Goal: Information Seeking & Learning: Learn about a topic

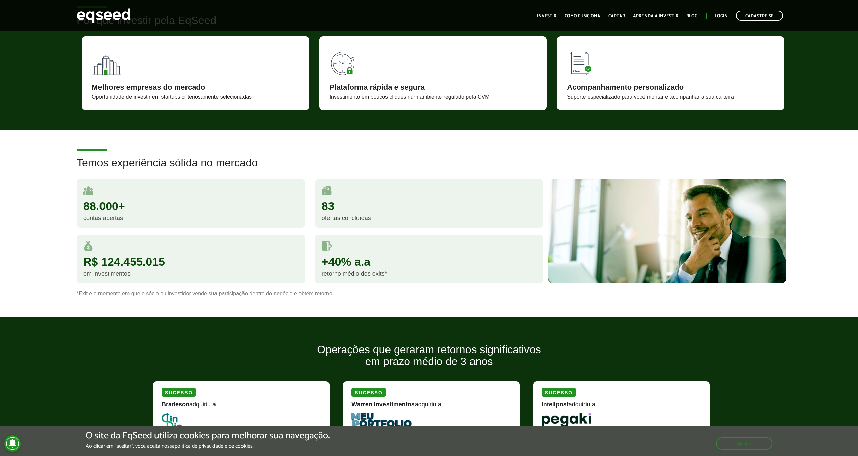
scroll to position [472, 0]
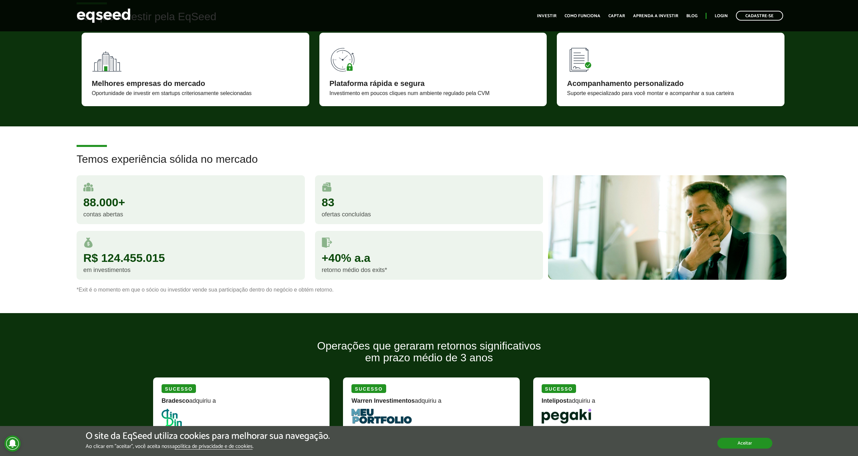
click at [758, 446] on button "Aceitar" at bounding box center [744, 443] width 55 height 11
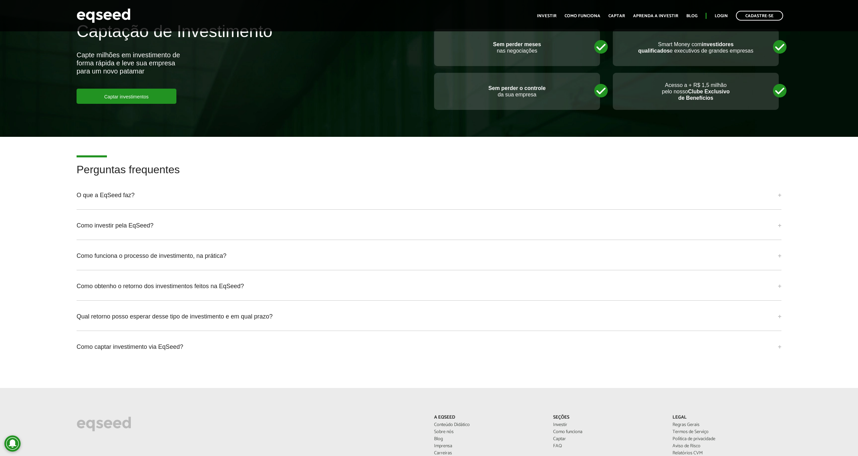
scroll to position [1483, 0]
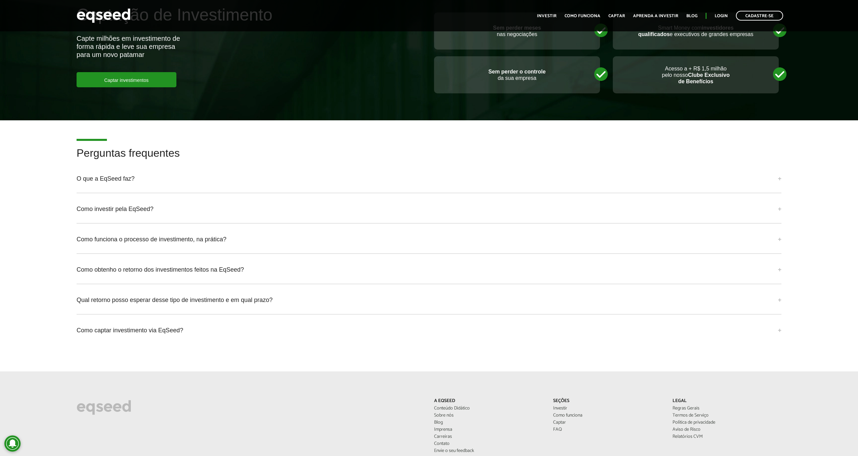
click at [101, 188] on div "O que a EqSeed faz? A EqSeed é uma plataforma de investimentos online em startu…" at bounding box center [429, 182] width 705 height 24
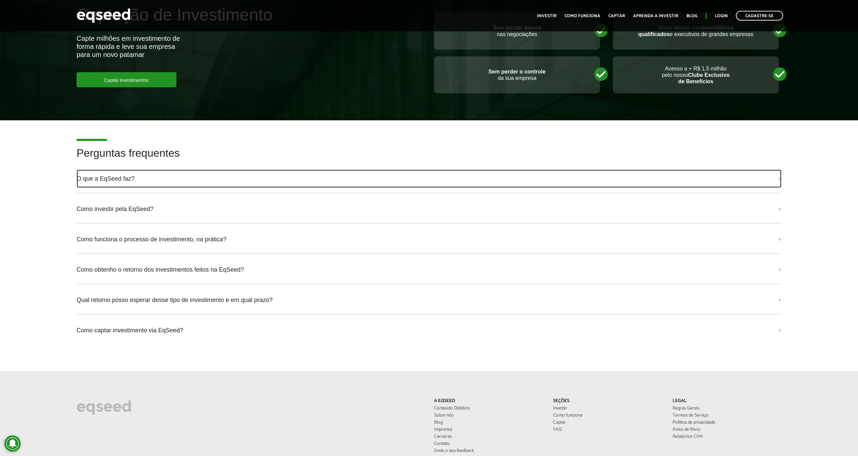
click at [111, 180] on link "O que a EqSeed faz?" at bounding box center [429, 179] width 705 height 18
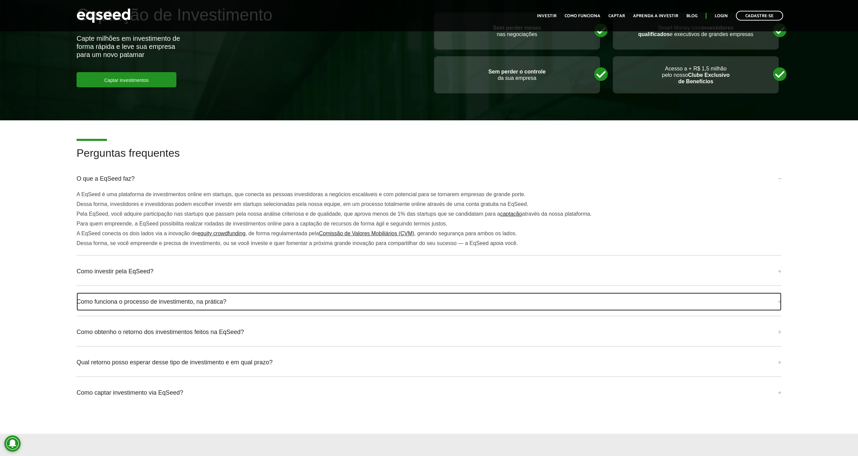
click at [168, 305] on link "Como funciona o processo de investimento, na prática?" at bounding box center [429, 302] width 705 height 18
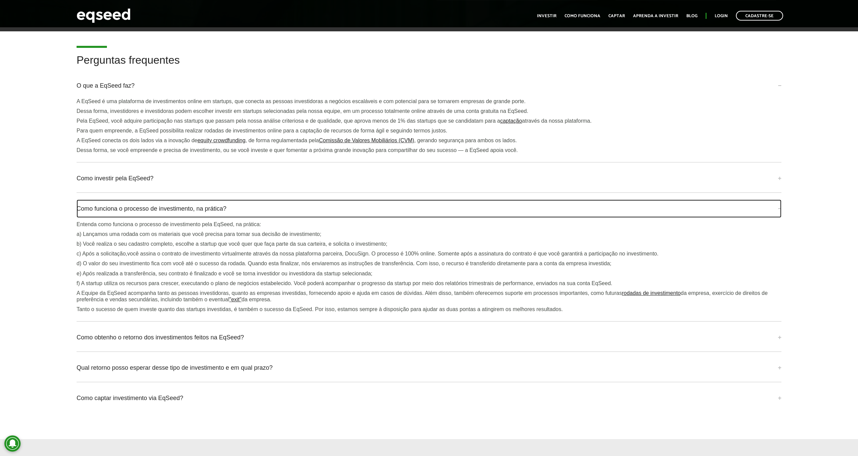
scroll to position [1584, 0]
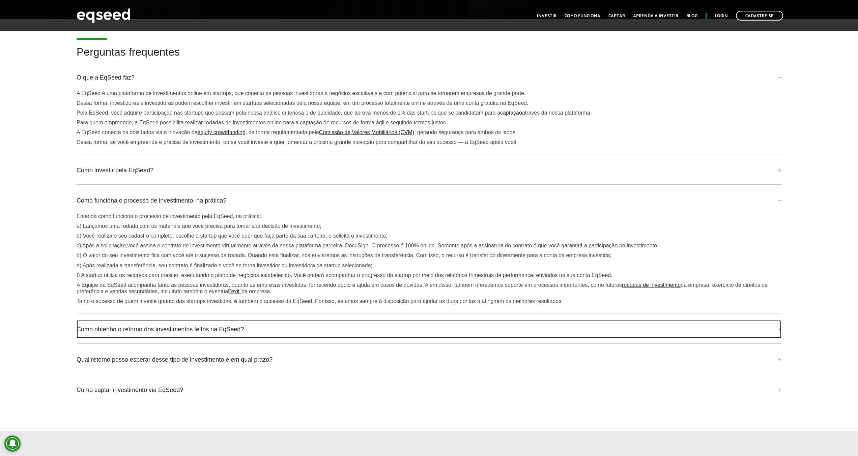
click at [205, 324] on link "Como obtenho o retorno dos investimentos feitos na EqSeed?" at bounding box center [429, 329] width 705 height 18
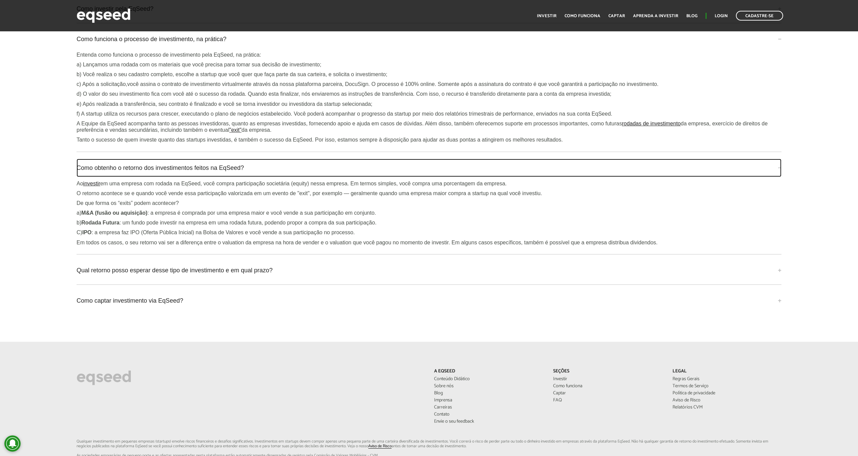
scroll to position [1753, 0]
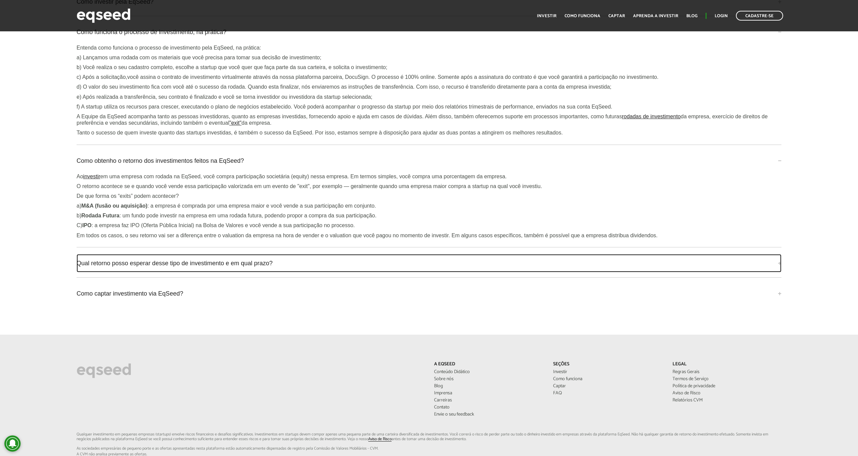
click at [119, 262] on link "Qual retorno posso esperar desse tipo de investimento e em qual prazo?" at bounding box center [429, 263] width 705 height 18
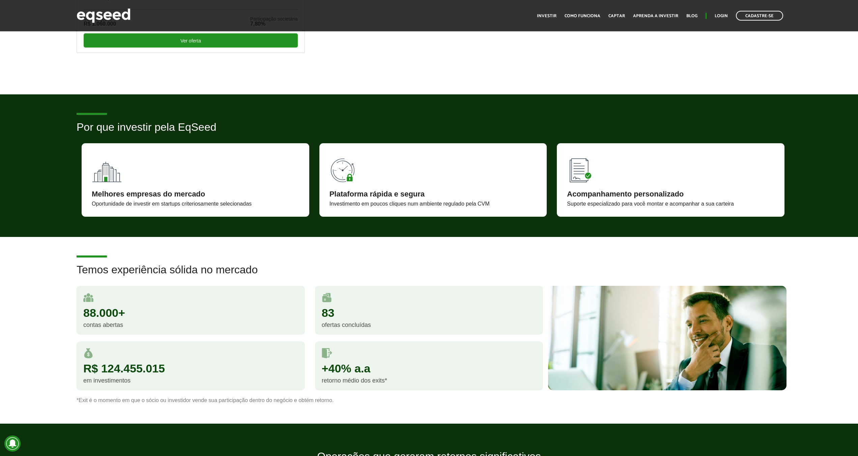
scroll to position [370, 0]
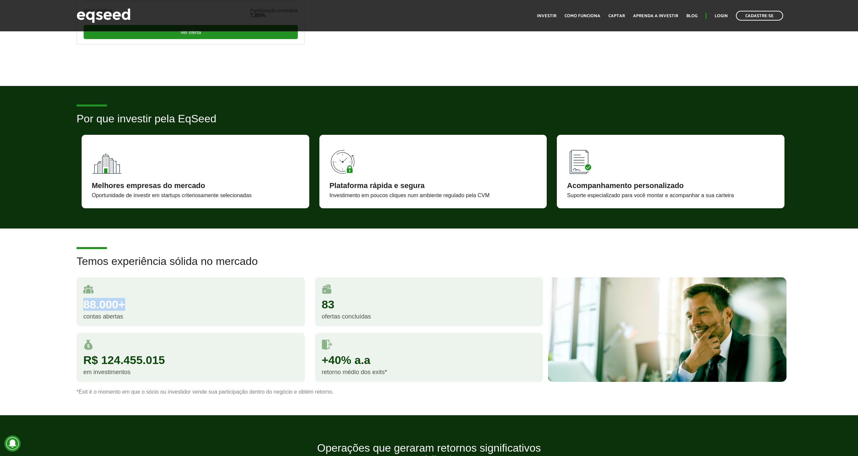
drag, startPoint x: 84, startPoint y: 302, endPoint x: 127, endPoint y: 309, distance: 44.0
click at [127, 309] on div "88.000+" at bounding box center [190, 304] width 215 height 11
click at [159, 306] on div "88.000+" at bounding box center [190, 304] width 215 height 11
click at [125, 358] on div "R$ 124.455.015" at bounding box center [190, 359] width 215 height 11
click at [138, 358] on div "R$ 124.455.015" at bounding box center [190, 359] width 215 height 11
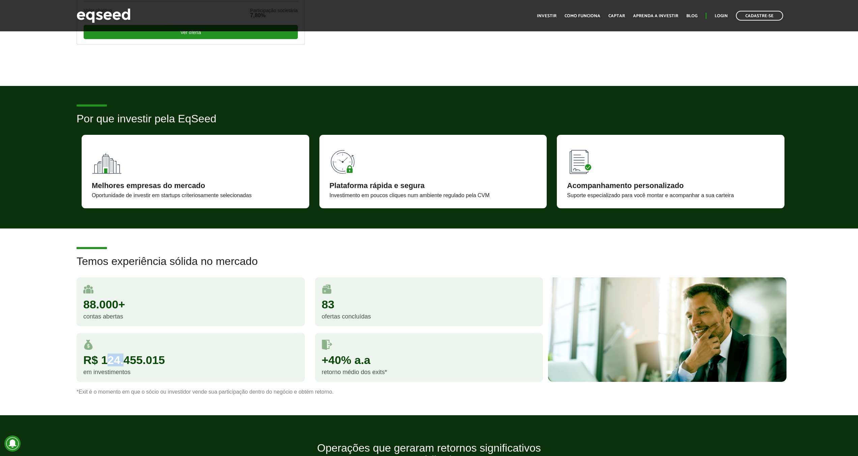
drag, startPoint x: 122, startPoint y: 358, endPoint x: 106, endPoint y: 359, distance: 16.5
click at [106, 359] on div "R$ 124.455.015" at bounding box center [190, 359] width 215 height 11
click at [132, 351] on div "R$ 124.455.015 em investimentos" at bounding box center [191, 357] width 228 height 49
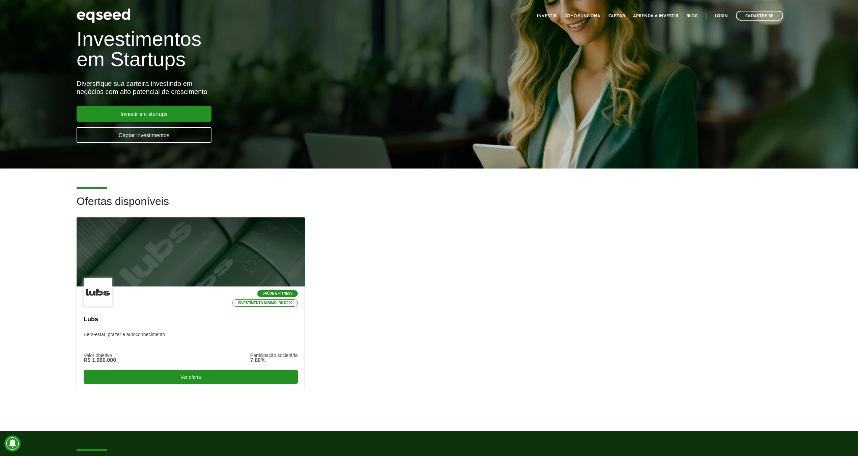
scroll to position [0, 0]
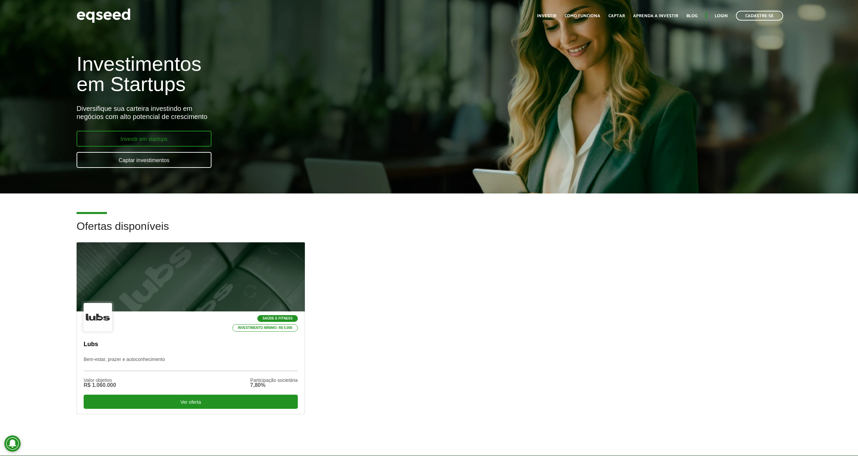
click at [122, 137] on link "Investir em startups" at bounding box center [144, 139] width 135 height 16
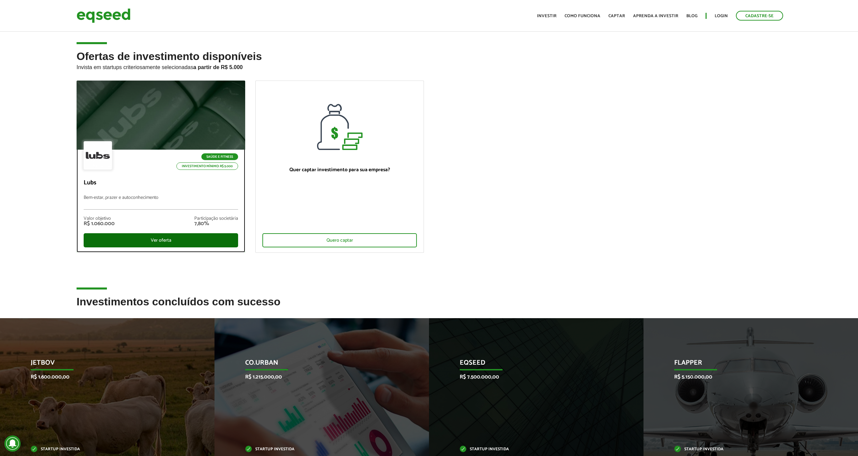
click at [154, 241] on div "Ver oferta" at bounding box center [161, 240] width 154 height 14
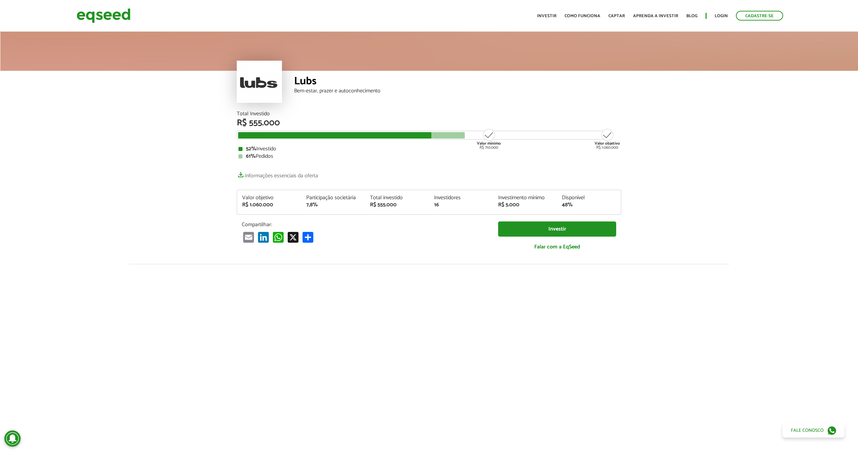
drag, startPoint x: 133, startPoint y: 142, endPoint x: 60, endPoint y: 145, distance: 72.9
click at [65, 144] on article "Lubs Bem-estar, prazer e autoconhecimento Total Investido R$ 555.000 Valor míni…" at bounding box center [429, 262] width 858 height 464
click at [95, 20] on img at bounding box center [104, 16] width 54 height 18
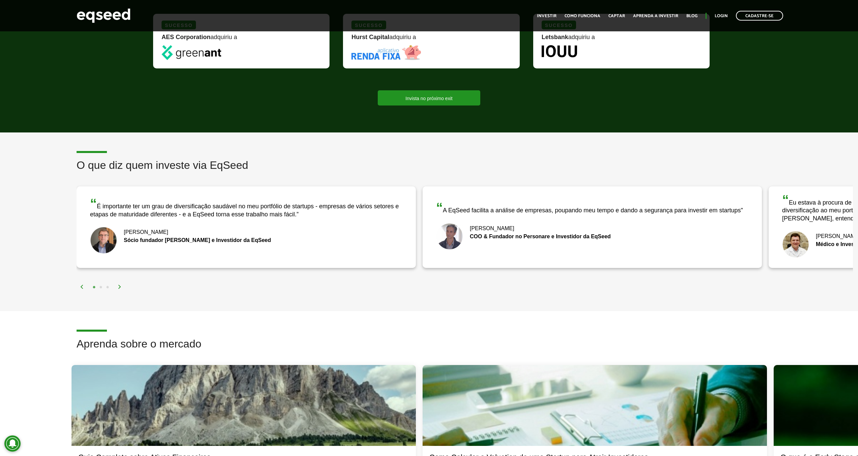
scroll to position [910, 0]
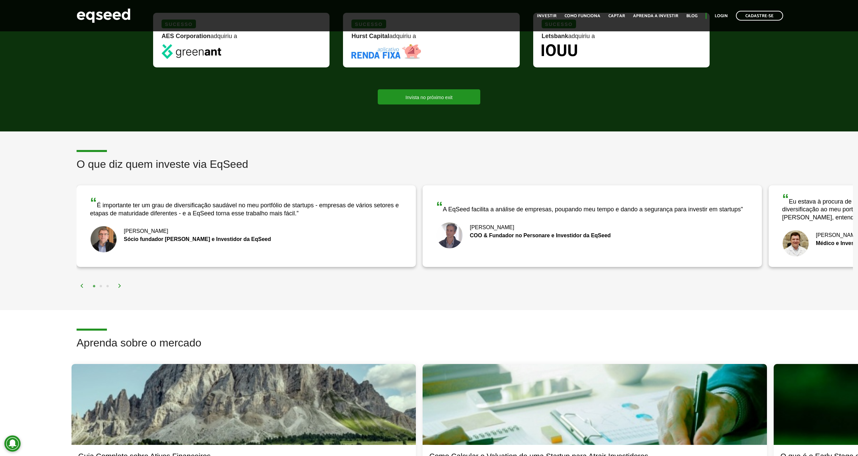
click at [119, 285] on img at bounding box center [120, 286] width 4 height 4
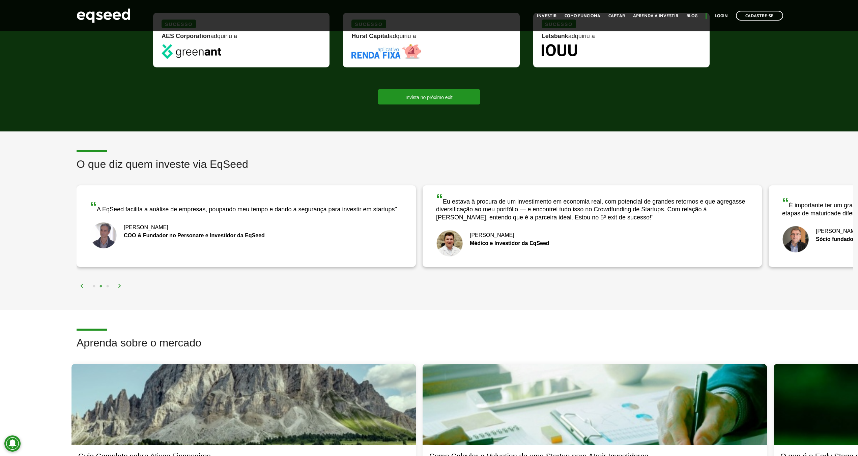
click at [119, 285] on img at bounding box center [120, 286] width 4 height 4
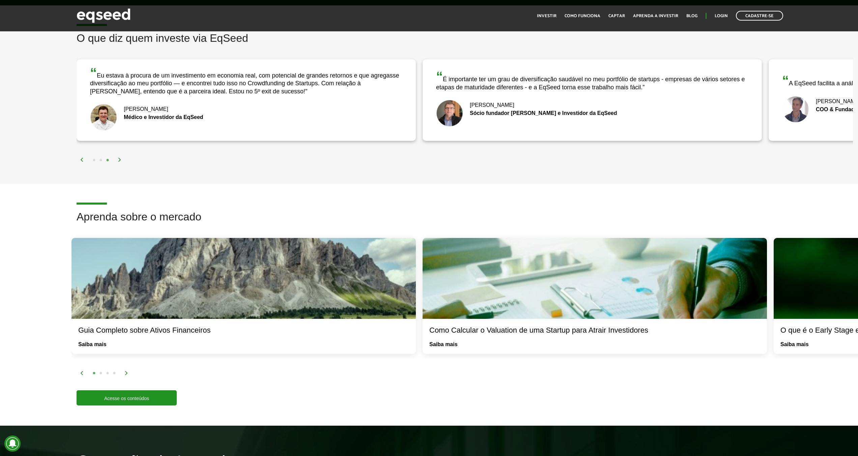
scroll to position [1045, 0]
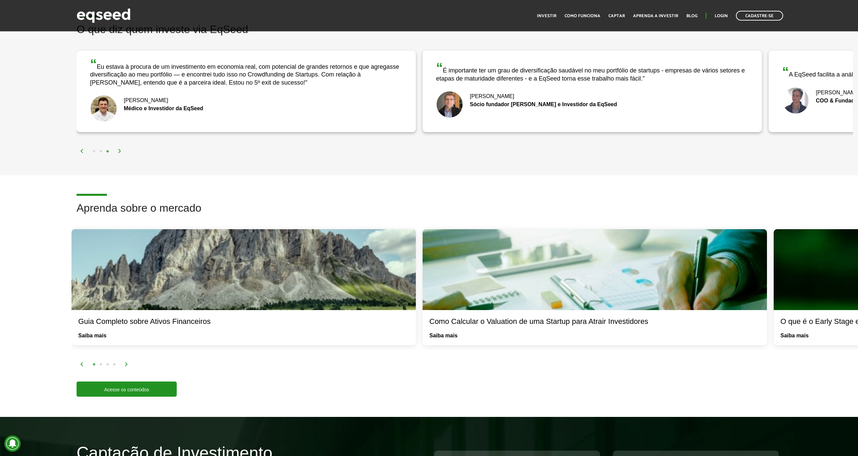
click at [127, 364] on img at bounding box center [126, 364] width 4 height 4
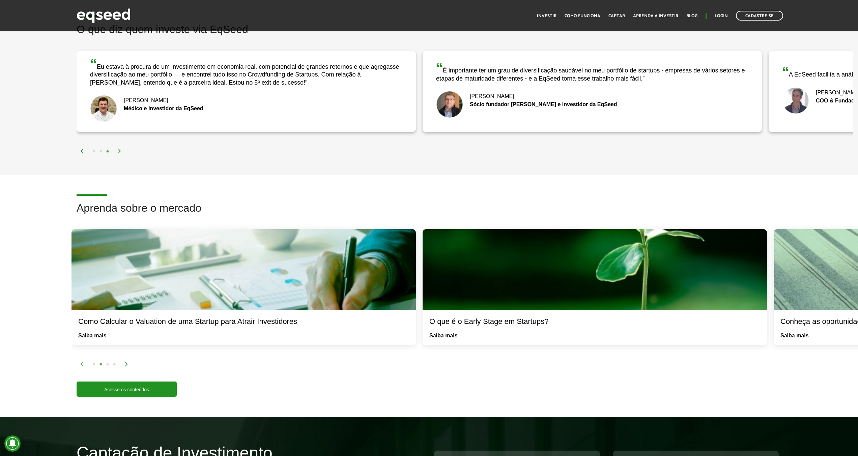
click at [127, 364] on img at bounding box center [126, 364] width 4 height 4
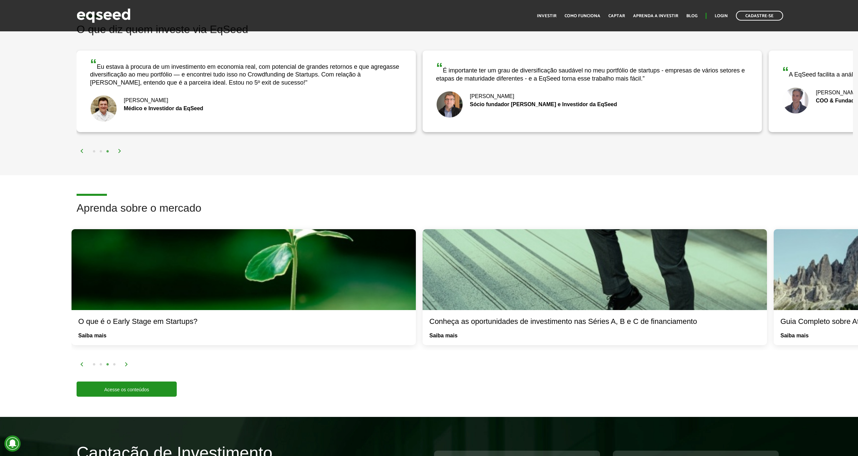
click at [127, 364] on img at bounding box center [126, 364] width 4 height 4
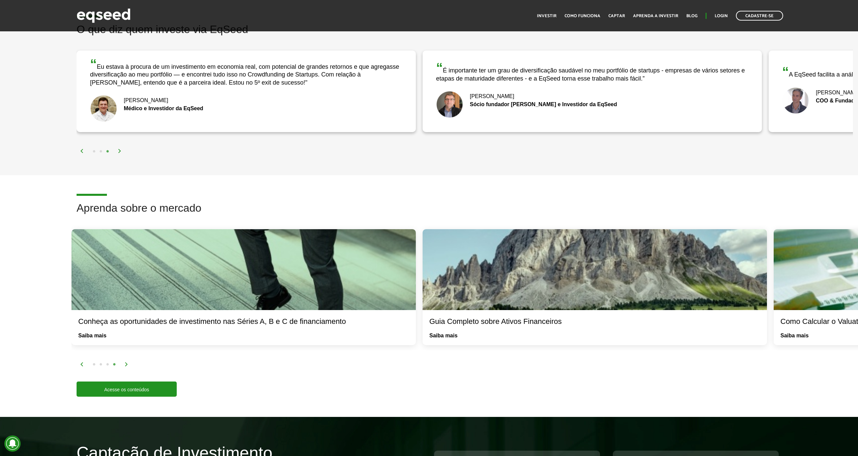
click at [25, 326] on div "Aprenda sobre o mercado O que é o Early Stage em Startups? Saiba mais Conheça a…" at bounding box center [429, 299] width 858 height 195
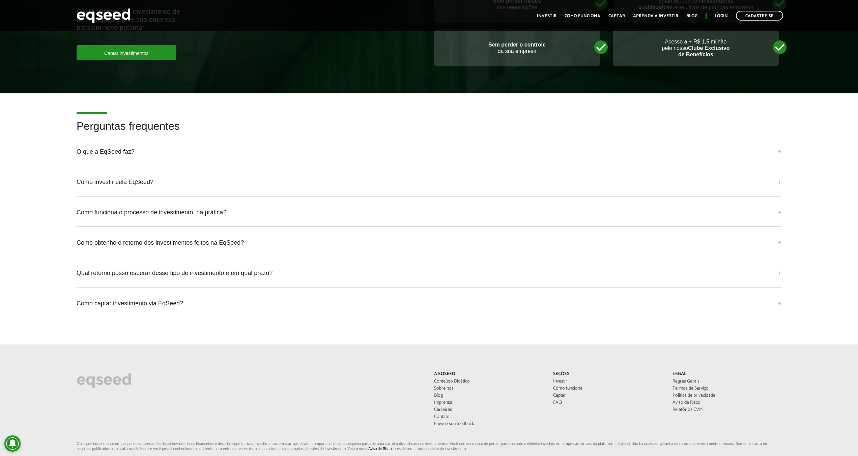
scroll to position [1618, 0]
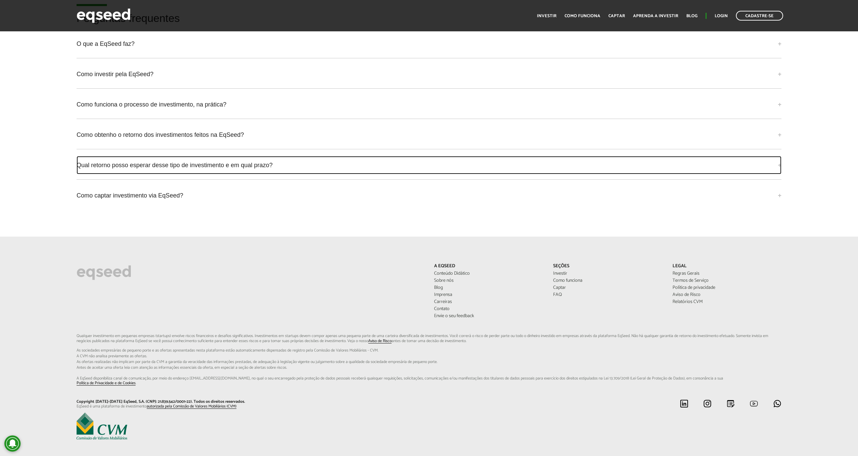
click at [193, 170] on link "Qual retorno posso esperar desse tipo de investimento e em qual prazo?" at bounding box center [429, 165] width 705 height 18
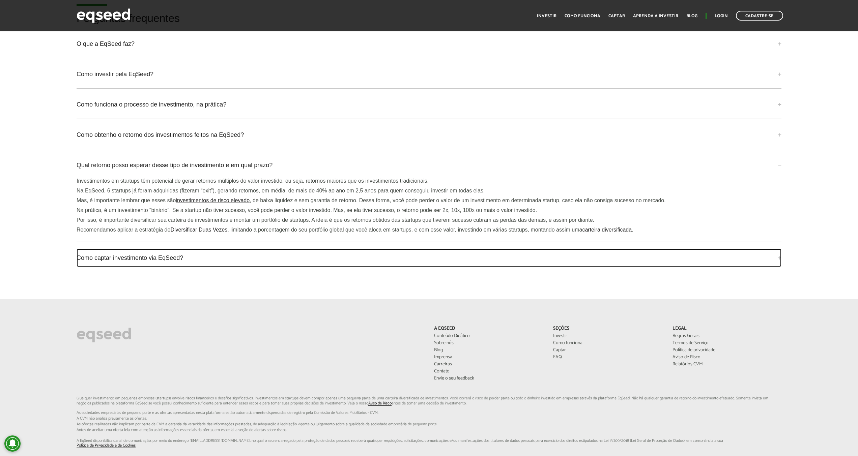
click at [138, 260] on link "Como captar investimento via EqSeed?" at bounding box center [429, 258] width 705 height 18
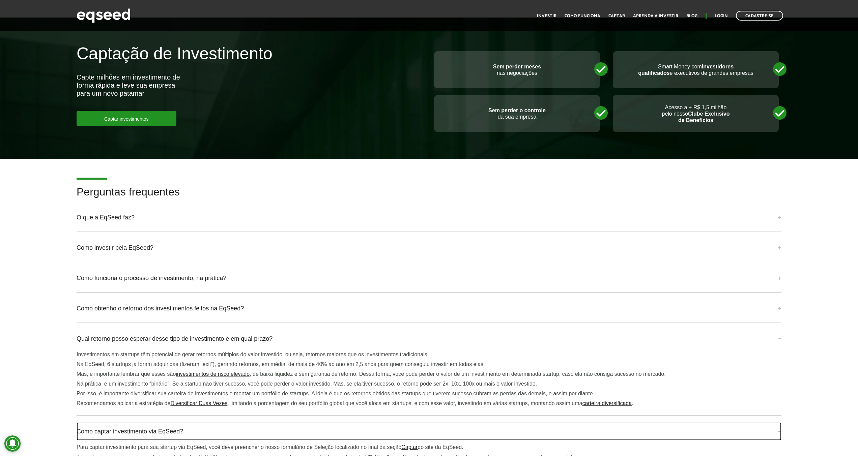
scroll to position [1416, 0]
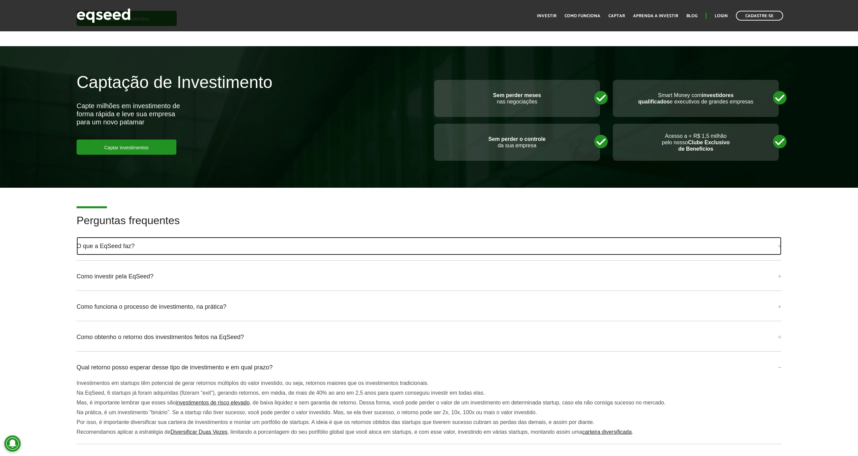
click at [120, 246] on link "O que a EqSeed faz?" at bounding box center [429, 246] width 705 height 18
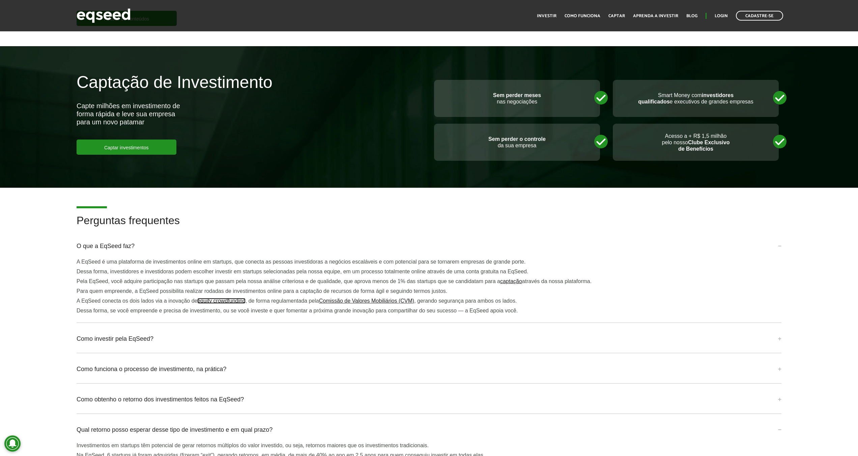
click at [215, 301] on link "equity crowdfunding" at bounding box center [221, 300] width 48 height 5
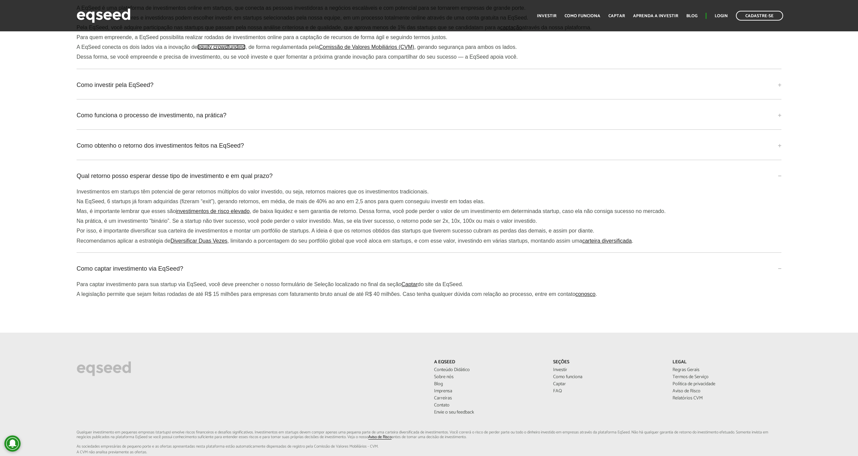
scroll to position [1686, 0]
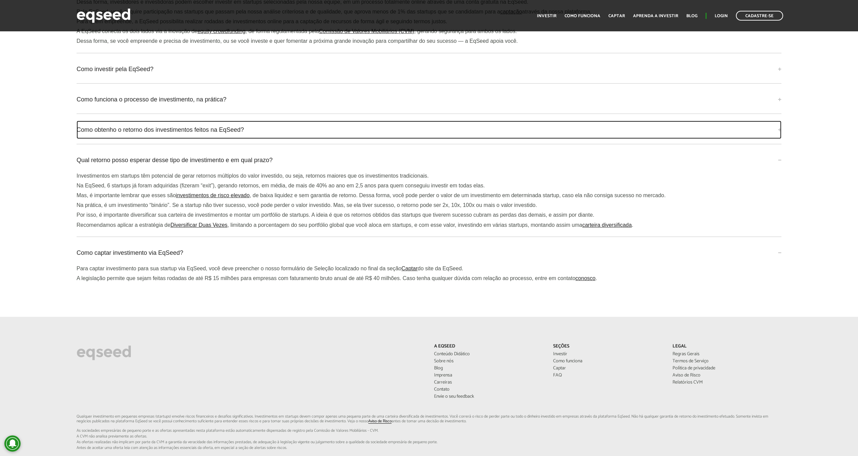
click at [223, 127] on link "Como obtenho o retorno dos investimentos feitos na EqSeed?" at bounding box center [429, 130] width 705 height 18
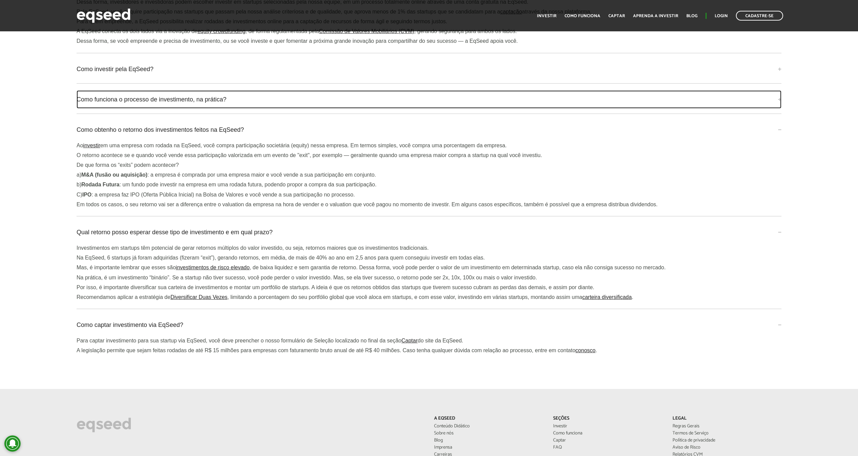
click at [151, 104] on link "Como funciona o processo de investimento, na prática?" at bounding box center [429, 99] width 705 height 18
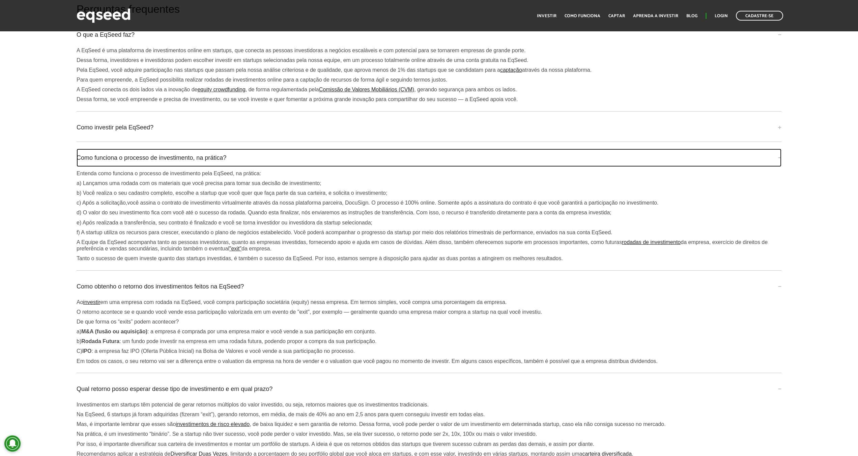
scroll to position [1618, 0]
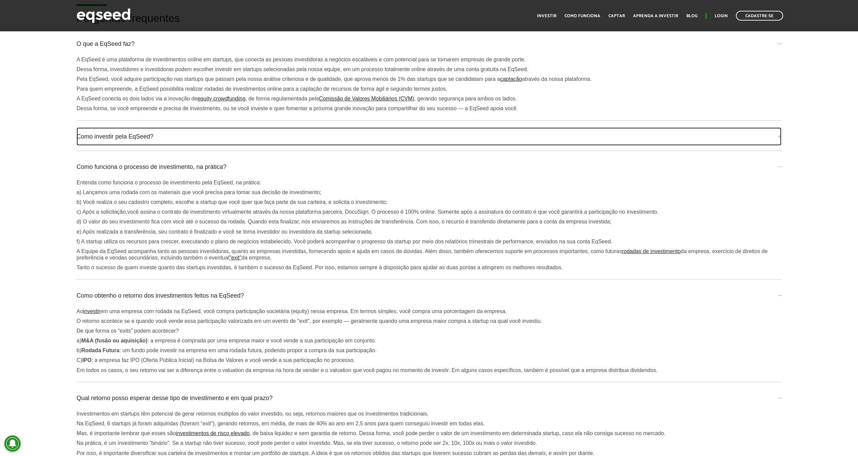
click at [125, 136] on link "Como investir pela EqSeed?" at bounding box center [429, 136] width 705 height 18
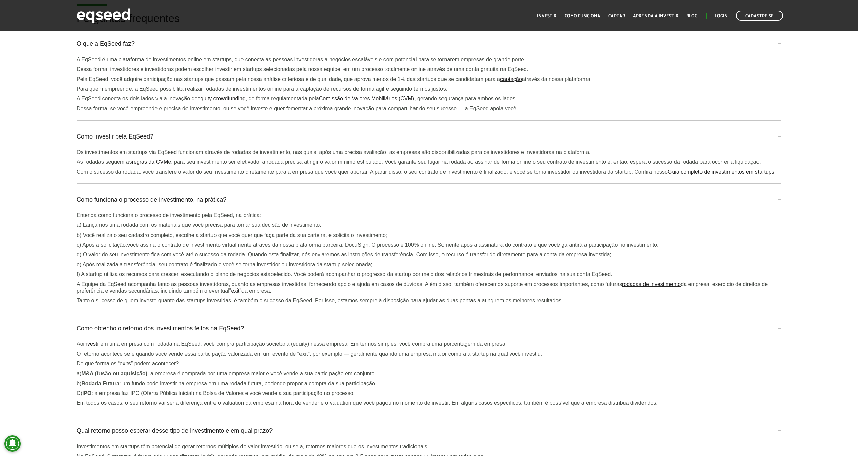
click at [340, 80] on p "Pela EqSeed, você adquire participação nas startups que passam pela nossa análi…" at bounding box center [429, 79] width 705 height 6
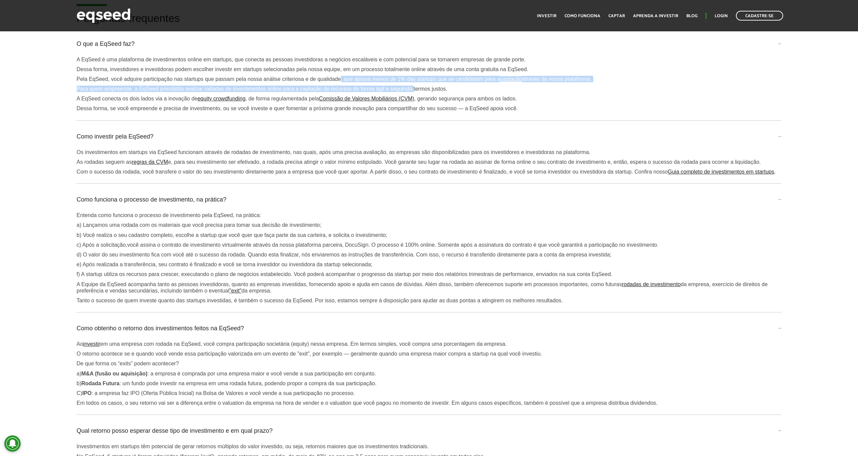
drag, startPoint x: 340, startPoint y: 80, endPoint x: 413, endPoint y: 84, distance: 72.3
click at [413, 84] on div "A EqSeed é uma plataforma de investimentos online em startups, que conecta as p…" at bounding box center [429, 84] width 705 height 56
click at [410, 77] on p "Pela EqSeed, você adquire participação nas startups que passam pela nossa análi…" at bounding box center [429, 79] width 705 height 6
click at [409, 77] on p "Pela EqSeed, você adquire participação nas startups que passam pela nossa análi…" at bounding box center [429, 79] width 705 height 6
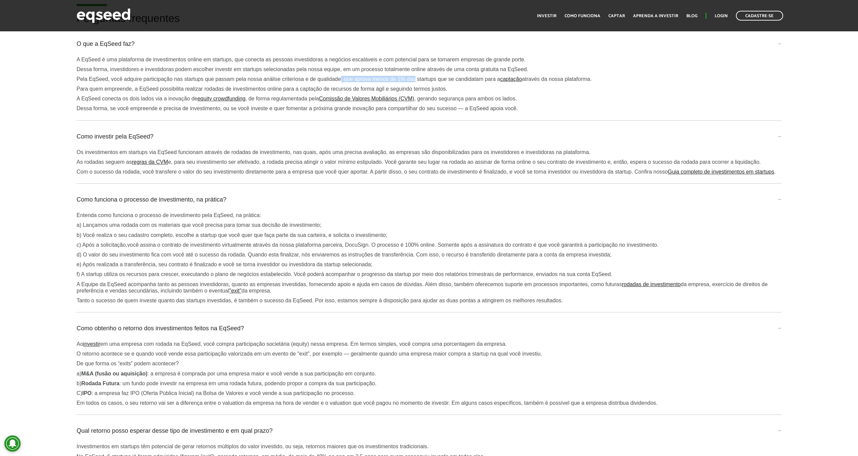
drag, startPoint x: 409, startPoint y: 77, endPoint x: 383, endPoint y: 78, distance: 26.0
click at [408, 77] on p "Pela EqSeed, você adquire participação nas startups que passam pela nossa análi…" at bounding box center [429, 79] width 705 height 6
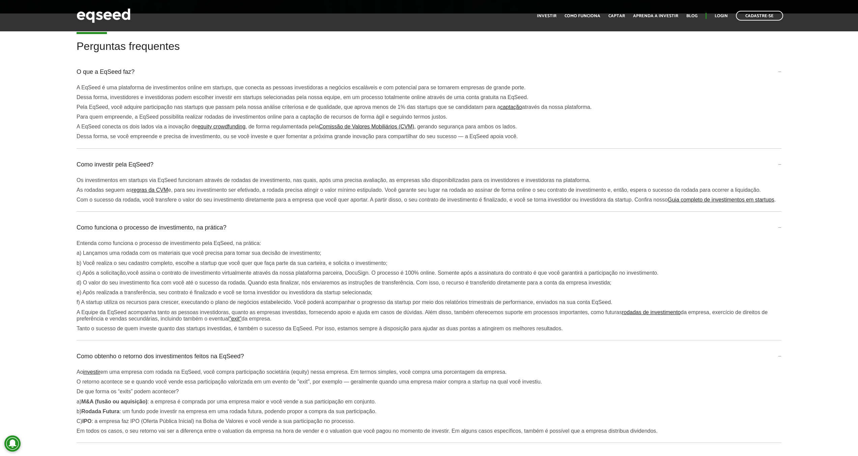
scroll to position [1471, 0]
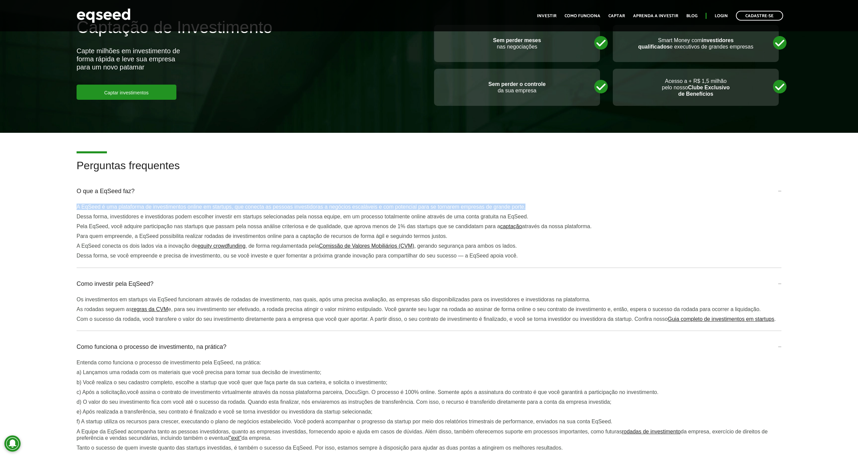
drag, startPoint x: 532, startPoint y: 205, endPoint x: 74, endPoint y: 207, distance: 457.1
click at [74, 207] on div "Perguntas frequentes O que a EqSeed faz? A EqSeed é uma plataforma de investime…" at bounding box center [428, 437] width 715 height 555
copy p "A EqSeed é uma plataforma de investimentos online em startups, que conecta as p…"
